Goal: Transaction & Acquisition: Obtain resource

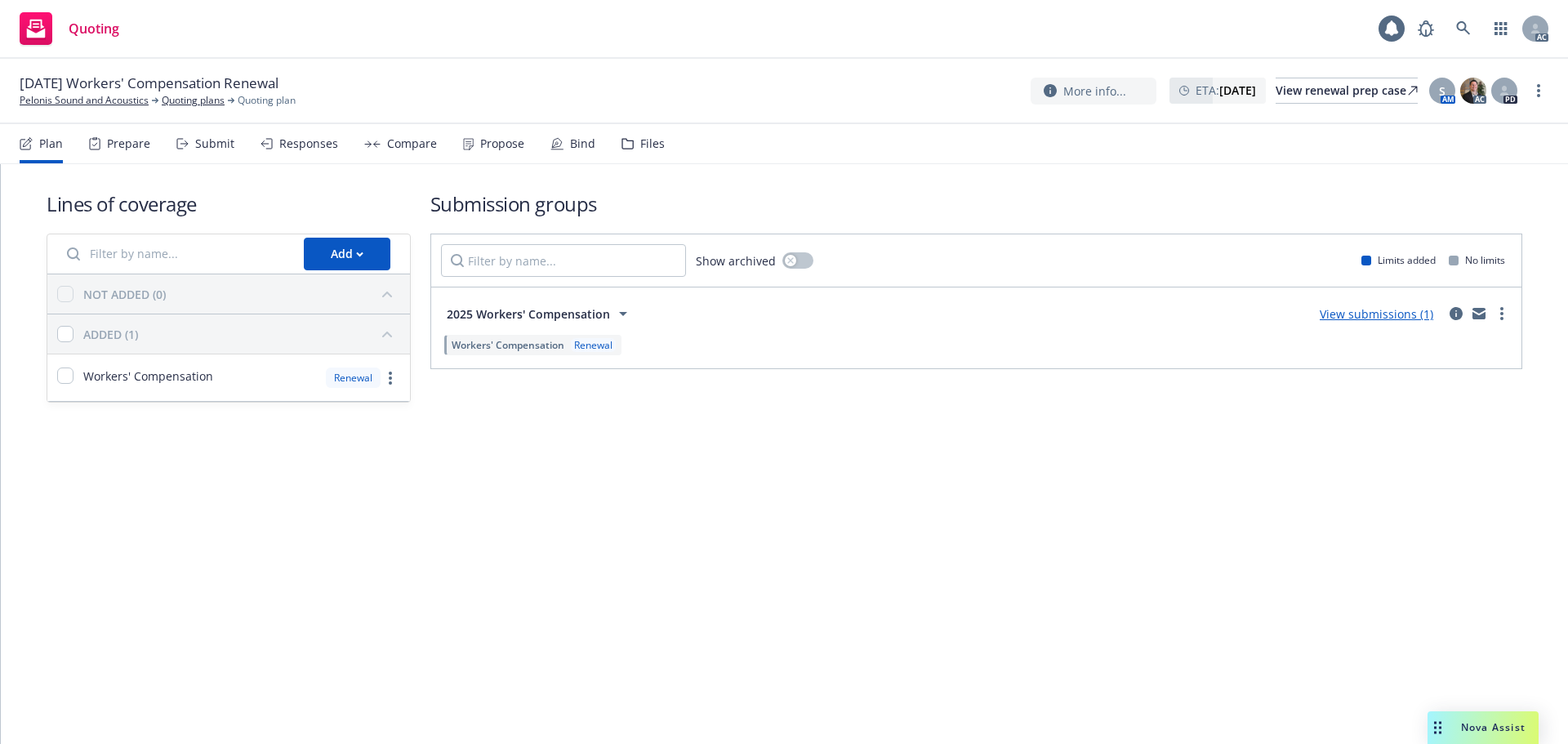
click at [200, 139] on div "Submit" at bounding box center [215, 143] width 39 height 13
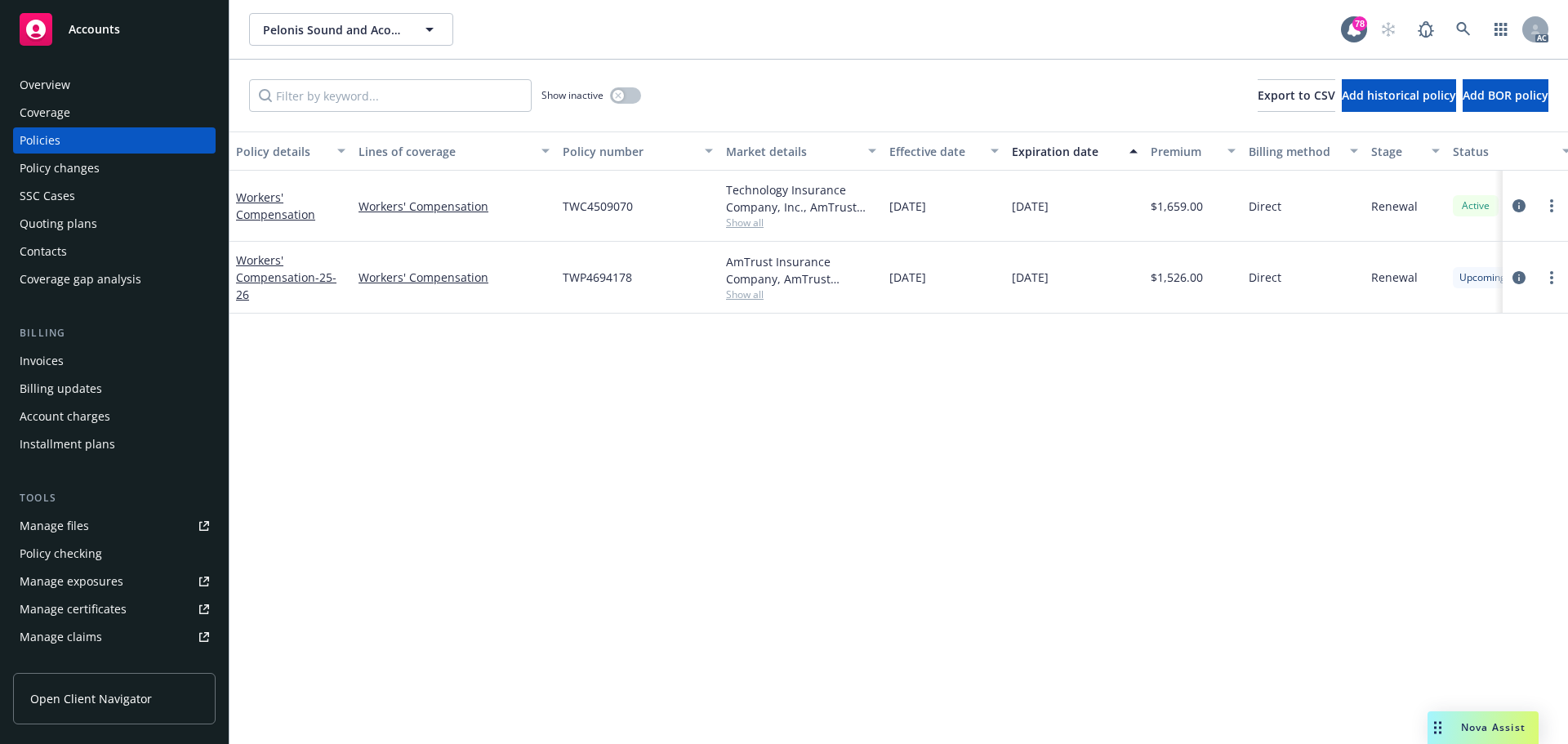
click at [938, 475] on div "Policy details Lines of coverage Policy number Market details Effective date Ex…" at bounding box center [898, 437] width 1339 height 612
click at [998, 463] on div "Policy details Lines of coverage Policy number Market details Effective date Ex…" at bounding box center [898, 437] width 1339 height 612
click at [750, 226] on span "Show all" at bounding box center [801, 223] width 150 height 14
click at [1199, 523] on div "Policy details Lines of coverage Policy number Market details Effective date Ex…" at bounding box center [898, 437] width 1339 height 612
click at [1522, 277] on icon "circleInformation" at bounding box center [1518, 277] width 13 height 13
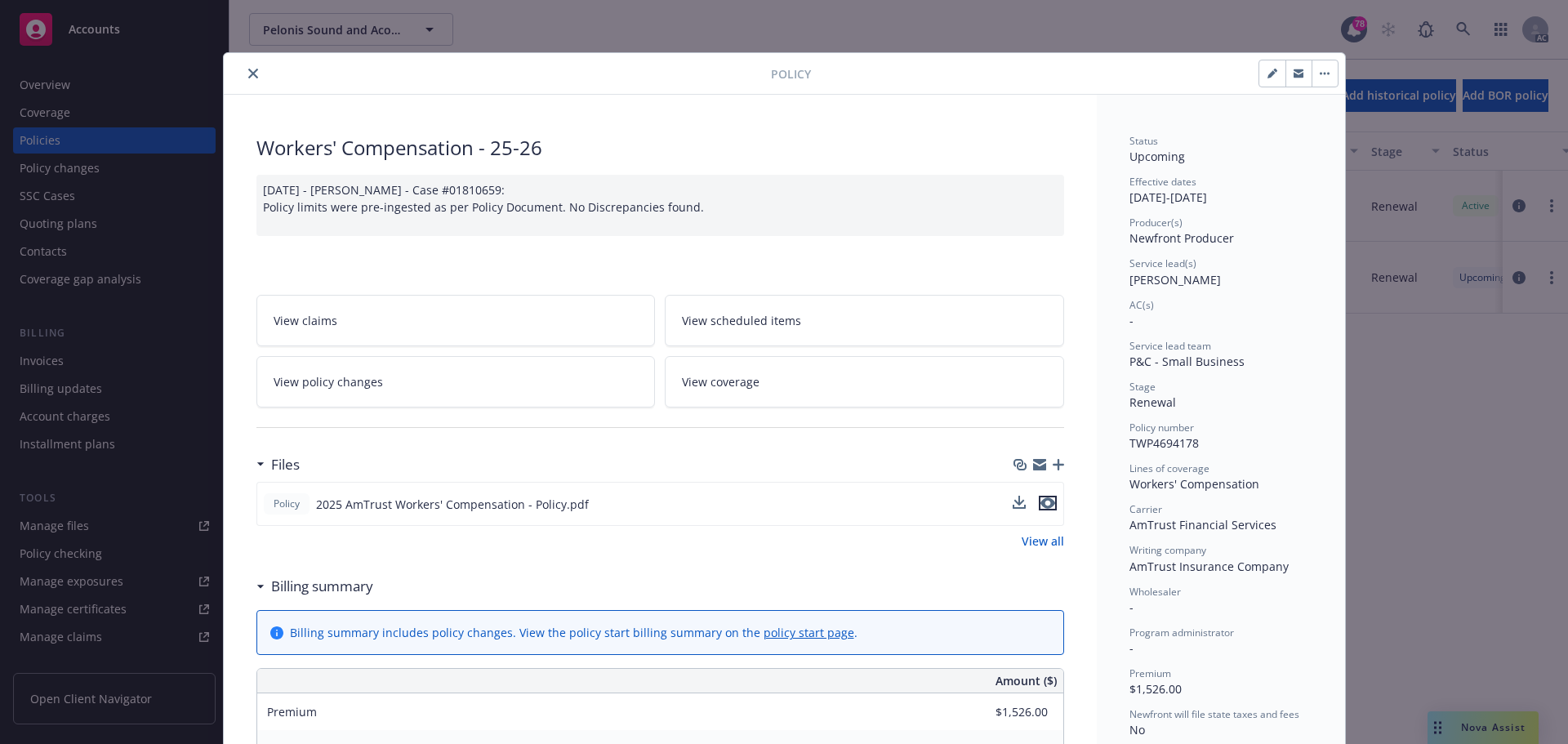
click at [1045, 502] on icon "preview file" at bounding box center [1047, 503] width 15 height 12
